Goal: Entertainment & Leisure: Consume media (video, audio)

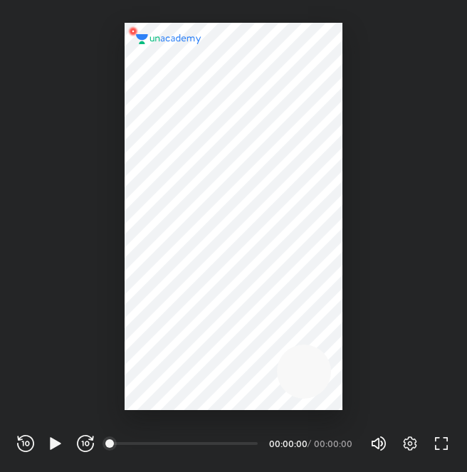
scroll to position [472, 467]
click at [413, 443] on icon "button" at bounding box center [409, 443] width 17 height 17
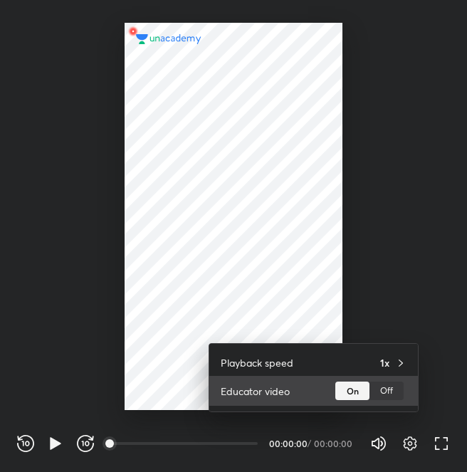
click at [393, 394] on div "Off" at bounding box center [386, 391] width 34 height 19
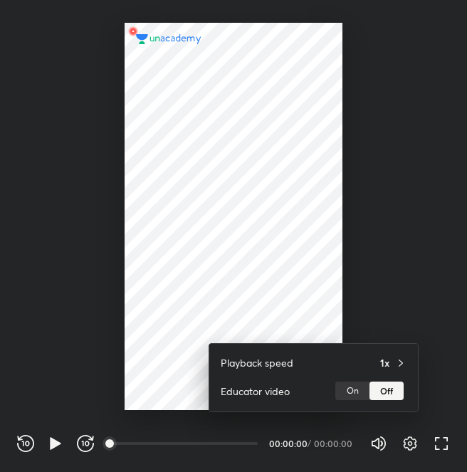
click at [444, 447] on div at bounding box center [233, 236] width 467 height 472
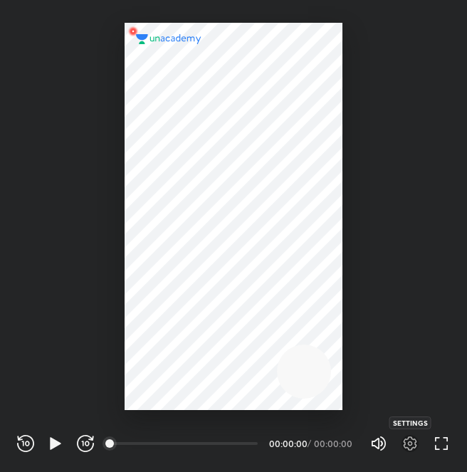
click at [407, 446] on icon "button" at bounding box center [409, 443] width 17 height 17
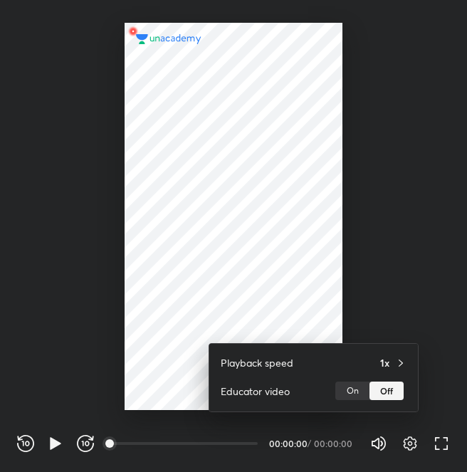
click at [56, 448] on div at bounding box center [233, 236] width 467 height 472
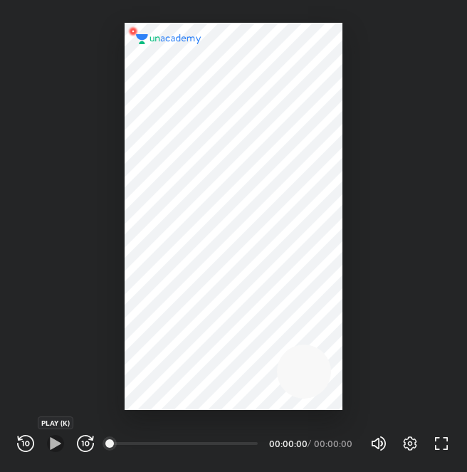
click at [56, 448] on icon "button" at bounding box center [55, 443] width 17 height 17
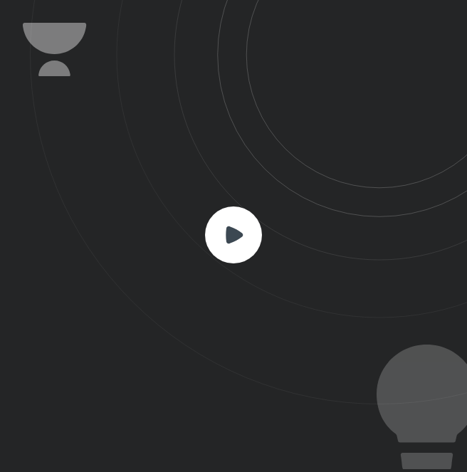
click at [240, 237] on icon at bounding box center [234, 234] width 17 height 17
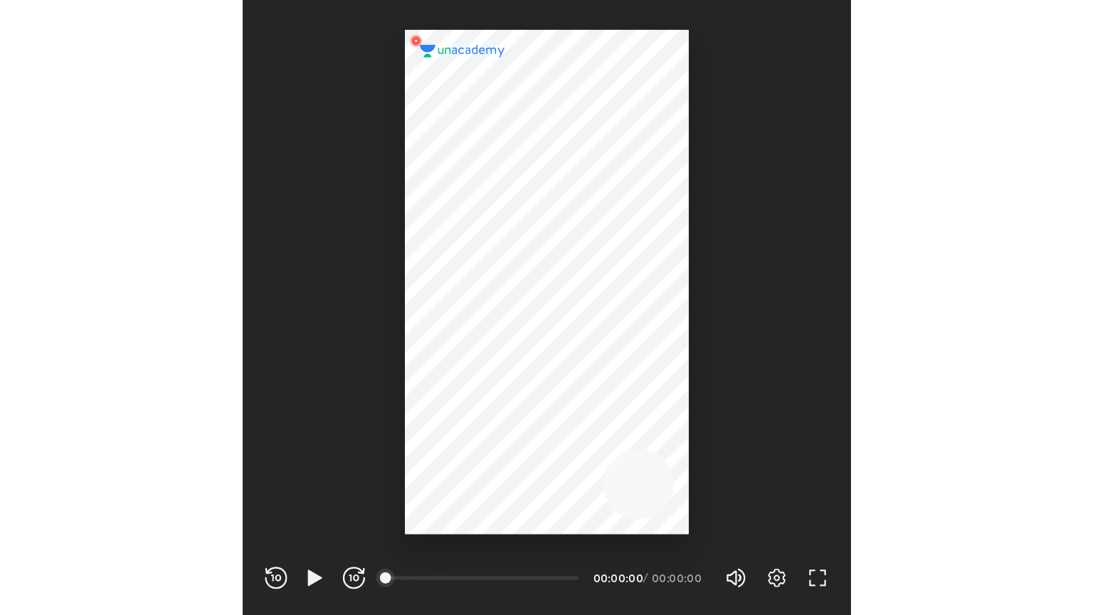
scroll to position [472, 467]
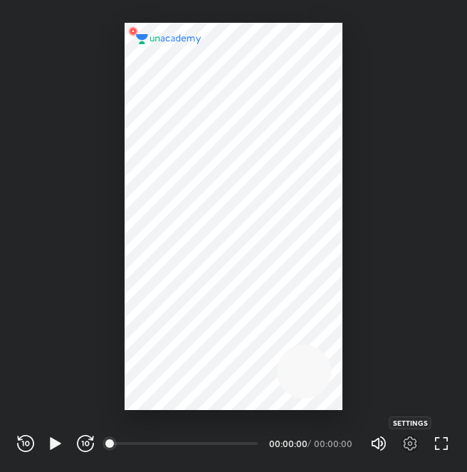
click at [409, 451] on icon "button" at bounding box center [409, 443] width 17 height 17
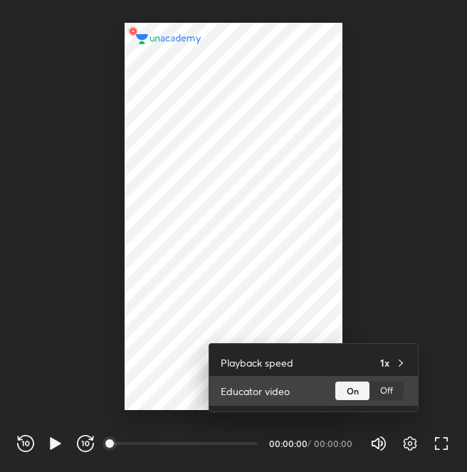
click at [384, 391] on div "Off" at bounding box center [386, 391] width 34 height 19
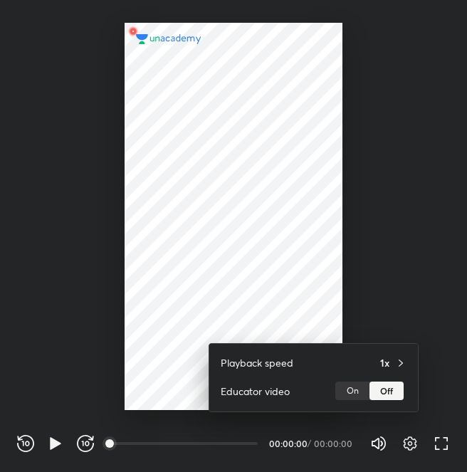
click at [444, 456] on div at bounding box center [233, 236] width 467 height 472
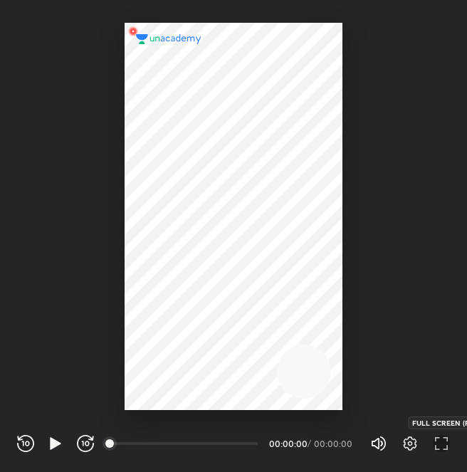
click at [444, 446] on icon "button" at bounding box center [441, 443] width 17 height 17
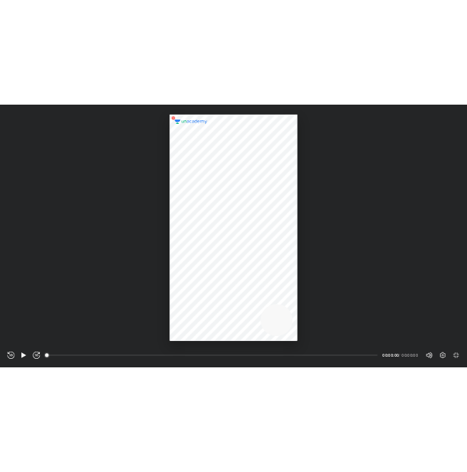
scroll to position [615, 1093]
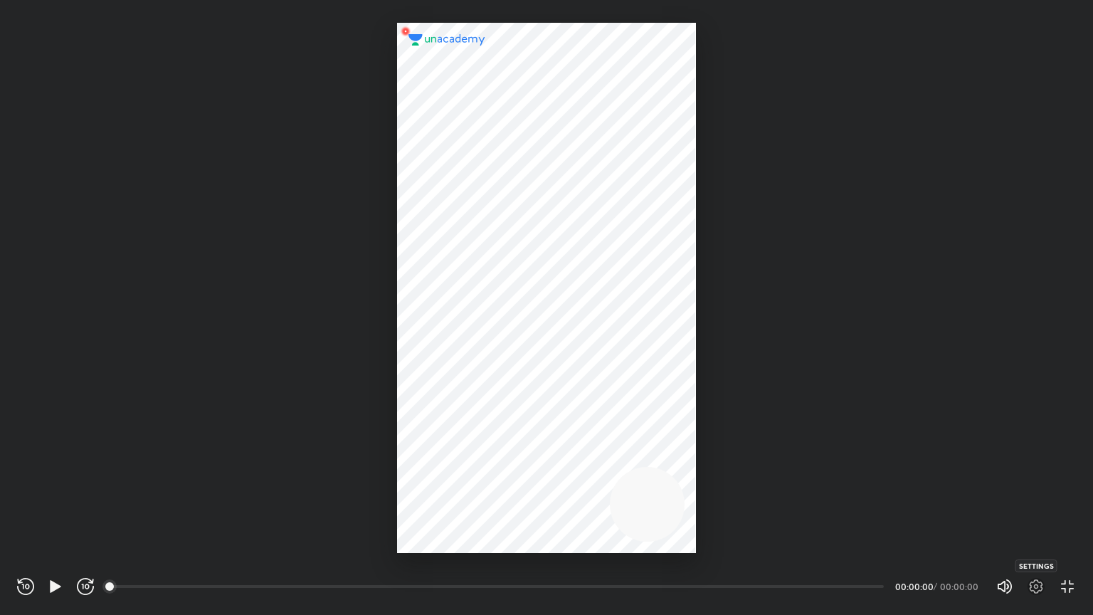
click at [466, 471] on icon "button" at bounding box center [1036, 586] width 17 height 17
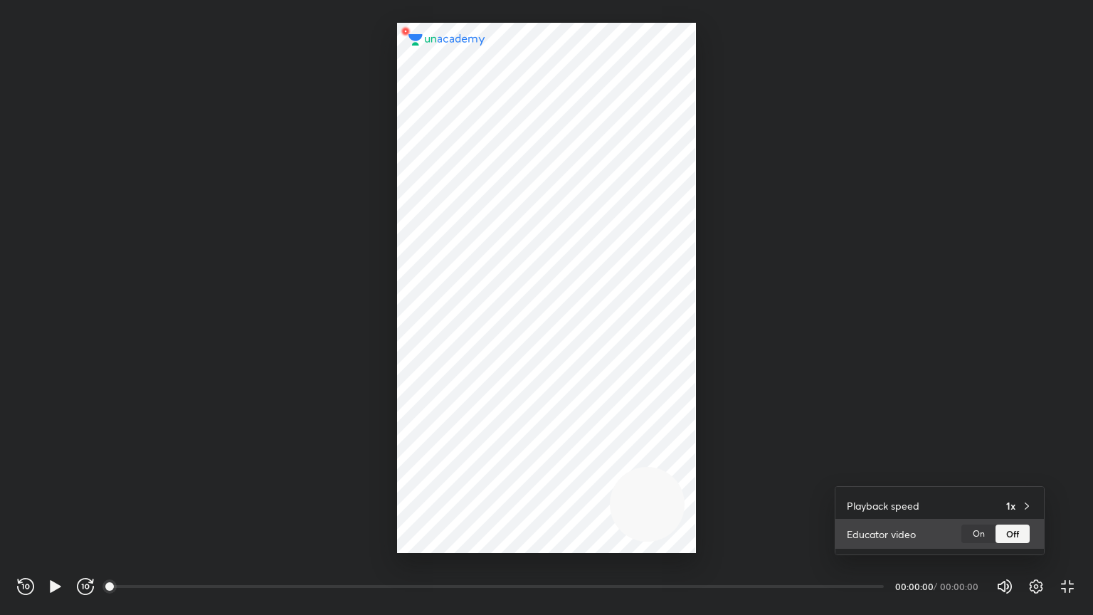
click at [466, 471] on div "Off" at bounding box center [1013, 534] width 34 height 19
click at [466, 471] on div at bounding box center [546, 307] width 1093 height 615
click at [56, 471] on icon "button" at bounding box center [55, 586] width 17 height 17
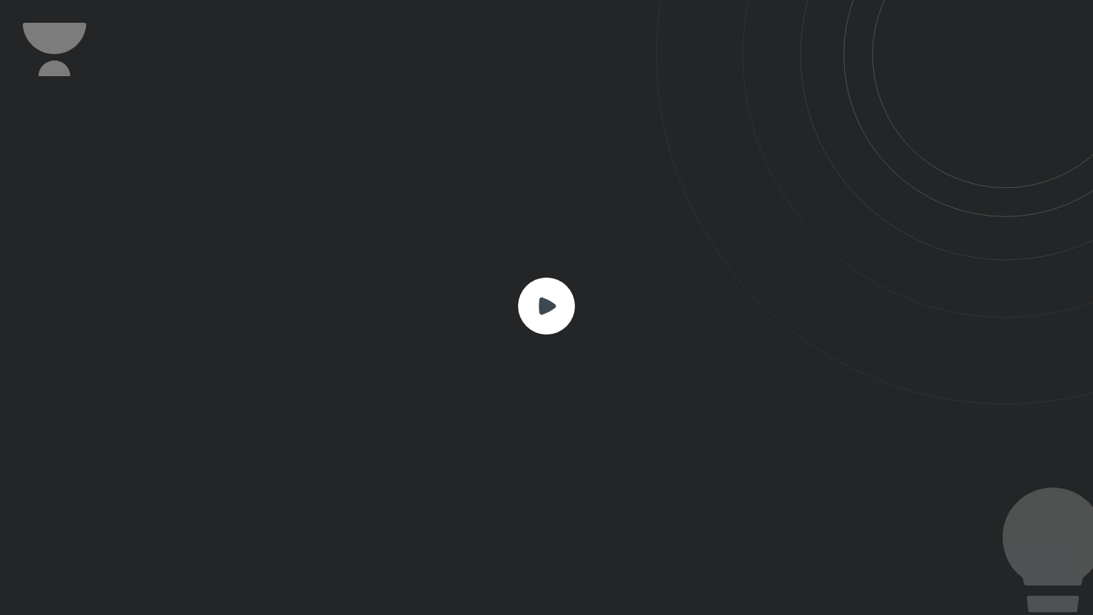
click at [466, 307] on rect at bounding box center [546, 306] width 57 height 57
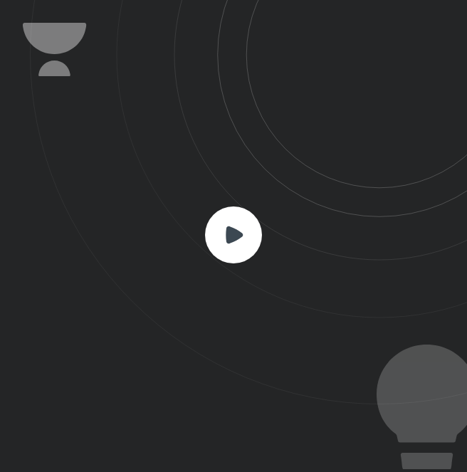
scroll to position [472, 467]
